Goal: Task Accomplishment & Management: Manage account settings

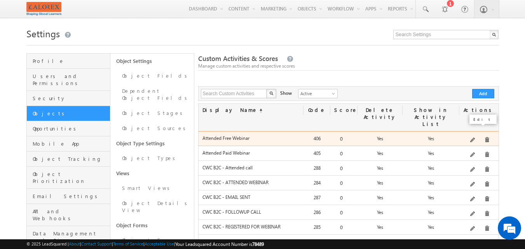
click at [476, 138] on span at bounding box center [473, 141] width 6 height 6
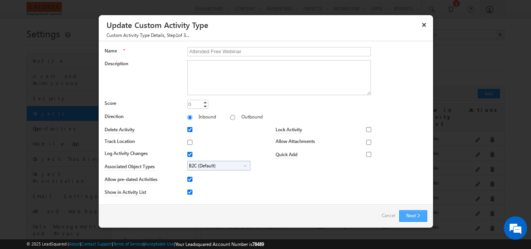
click at [417, 216] on button "Next" at bounding box center [413, 216] width 28 height 12
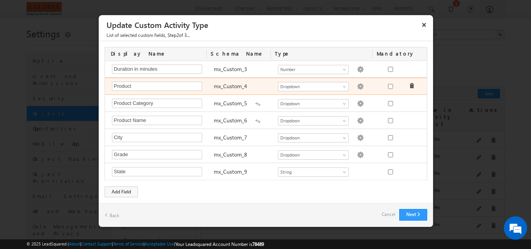
click at [357, 87] on img at bounding box center [360, 86] width 7 height 7
type textarea "EKAL CWC KFTL PCN YALI STORE KPRS K12 K Advantage"
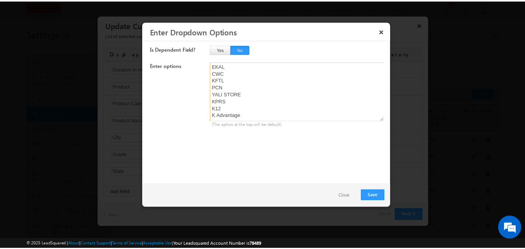
scroll to position [5, 0]
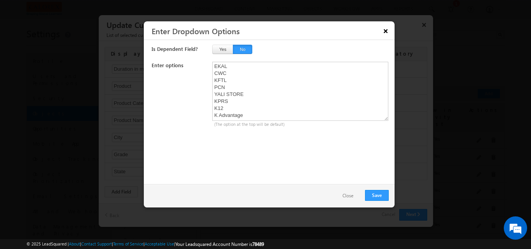
click at [387, 32] on button "×" at bounding box center [385, 31] width 12 height 14
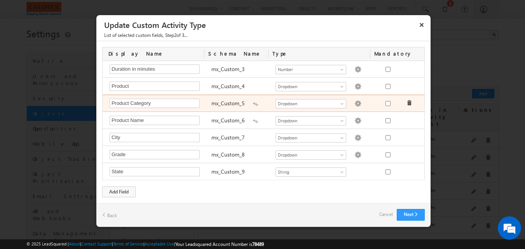
click at [354, 104] on img at bounding box center [357, 103] width 7 height 7
type textarea "CMP - EKAL FS"
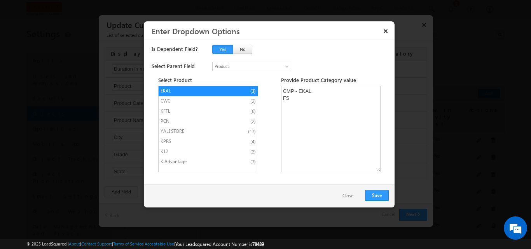
click at [184, 103] on span "CWC" at bounding box center [193, 101] width 65 height 7
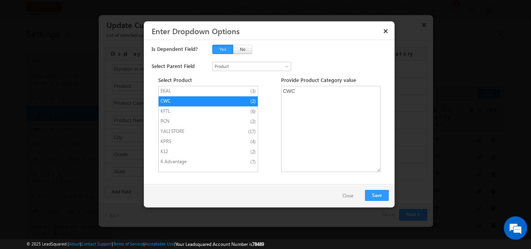
click at [177, 111] on span "KFTL" at bounding box center [193, 111] width 65 height 7
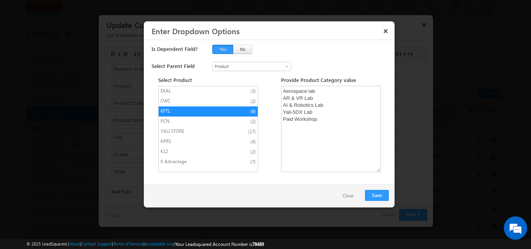
click at [188, 128] on span "YALI STORE" at bounding box center [193, 131] width 65 height 7
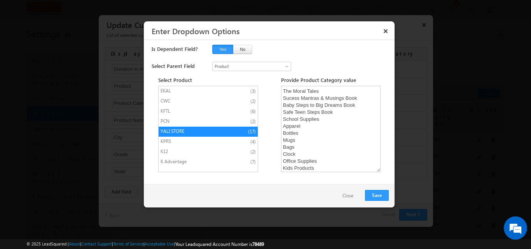
click at [187, 138] on span "KPRS" at bounding box center [193, 141] width 65 height 7
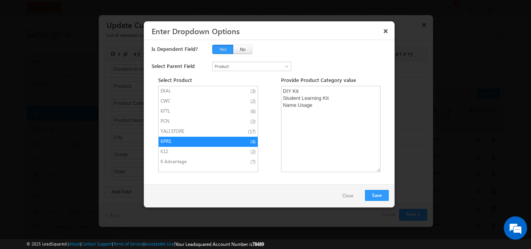
click at [183, 153] on li "K12 (2)" at bounding box center [208, 152] width 99 height 10
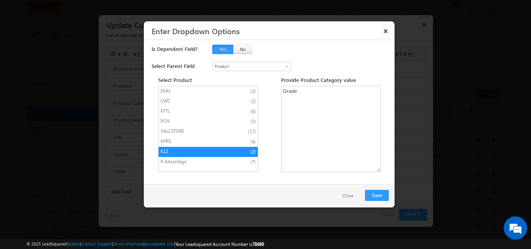
click at [182, 159] on span "K Advantage" at bounding box center [193, 161] width 65 height 7
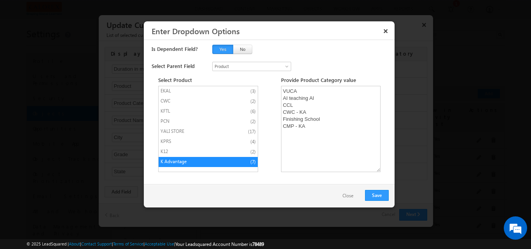
click at [347, 197] on button "Close" at bounding box center [348, 195] width 26 height 11
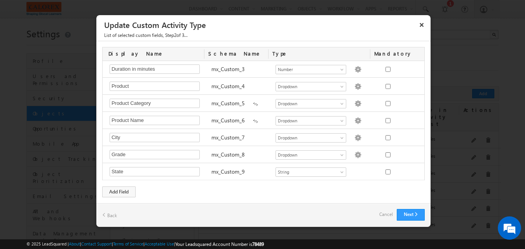
click at [354, 122] on img at bounding box center [357, 120] width 7 height 7
type textarea "Learner Explorer"
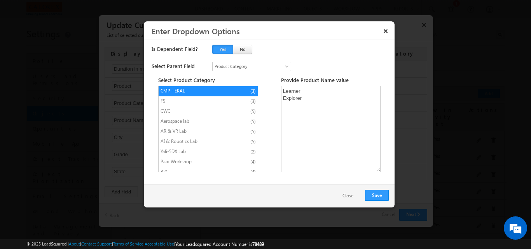
click at [172, 100] on span "FS" at bounding box center [193, 101] width 65 height 7
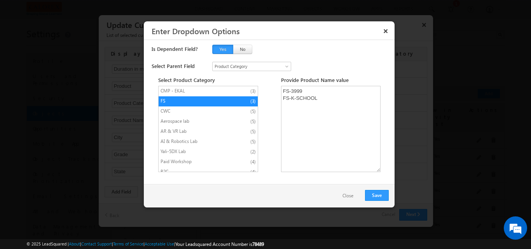
click at [175, 108] on span "CWC" at bounding box center [193, 111] width 65 height 7
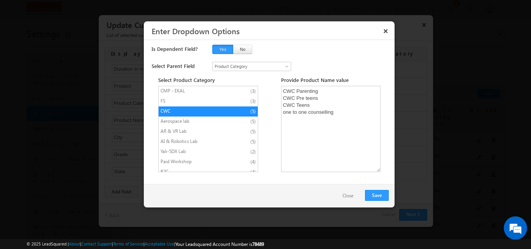
click at [173, 120] on span "Aerospace lab" at bounding box center [193, 121] width 65 height 7
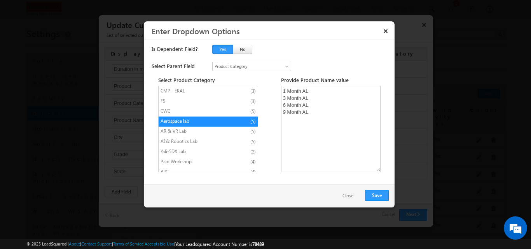
click at [179, 131] on span "AR & VR Lab" at bounding box center [193, 131] width 65 height 7
type textarea "1 Month AR/VR 3 Month AR/VR 6 Month AR/VR 9 Month AR/VR"
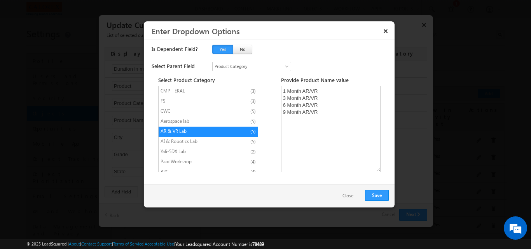
click at [385, 29] on button "×" at bounding box center [385, 31] width 12 height 14
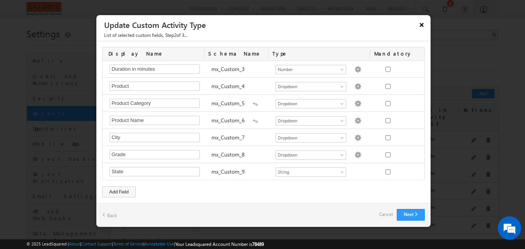
click at [419, 24] on button "×" at bounding box center [421, 25] width 12 height 14
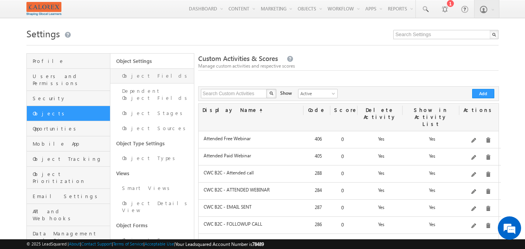
click at [145, 77] on link "Object Fields" at bounding box center [152, 75] width 84 height 15
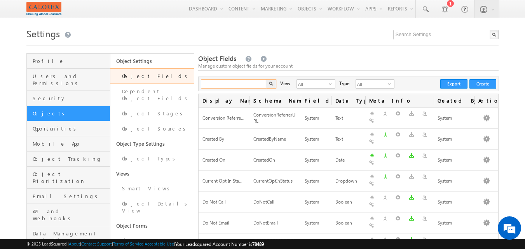
click at [230, 82] on input "text" at bounding box center [234, 83] width 66 height 9
type input "Search Object Fields"
drag, startPoint x: 232, startPoint y: 87, endPoint x: 178, endPoint y: 80, distance: 54.4
type input "first"
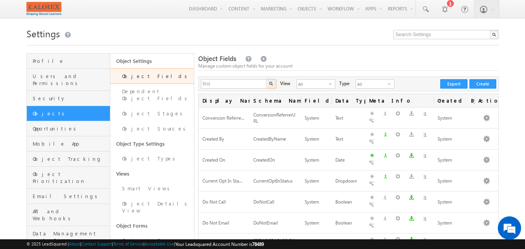
click at [266, 79] on button "button" at bounding box center [271, 83] width 10 height 9
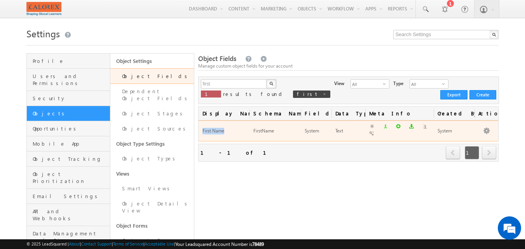
drag, startPoint x: 238, startPoint y: 130, endPoint x: 200, endPoint y: 131, distance: 38.1
click at [200, 131] on td "First Name" at bounding box center [224, 130] width 51 height 21
copy span "First Name"
drag, startPoint x: 279, startPoint y: 126, endPoint x: 253, endPoint y: 129, distance: 25.8
click at [253, 129] on td "FirstName" at bounding box center [275, 130] width 51 height 21
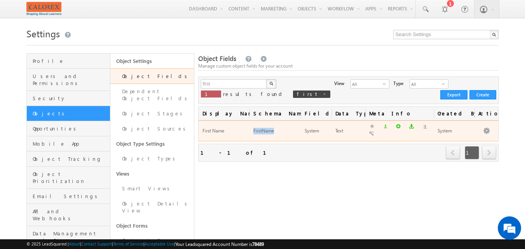
copy div "FirstName"
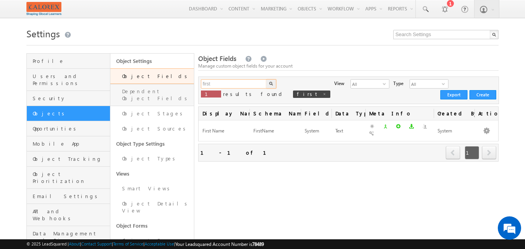
drag, startPoint x: 213, startPoint y: 87, endPoint x: 193, endPoint y: 87, distance: 20.6
type input "f"
type input "Search Object Fields"
